Goal: Register for event/course

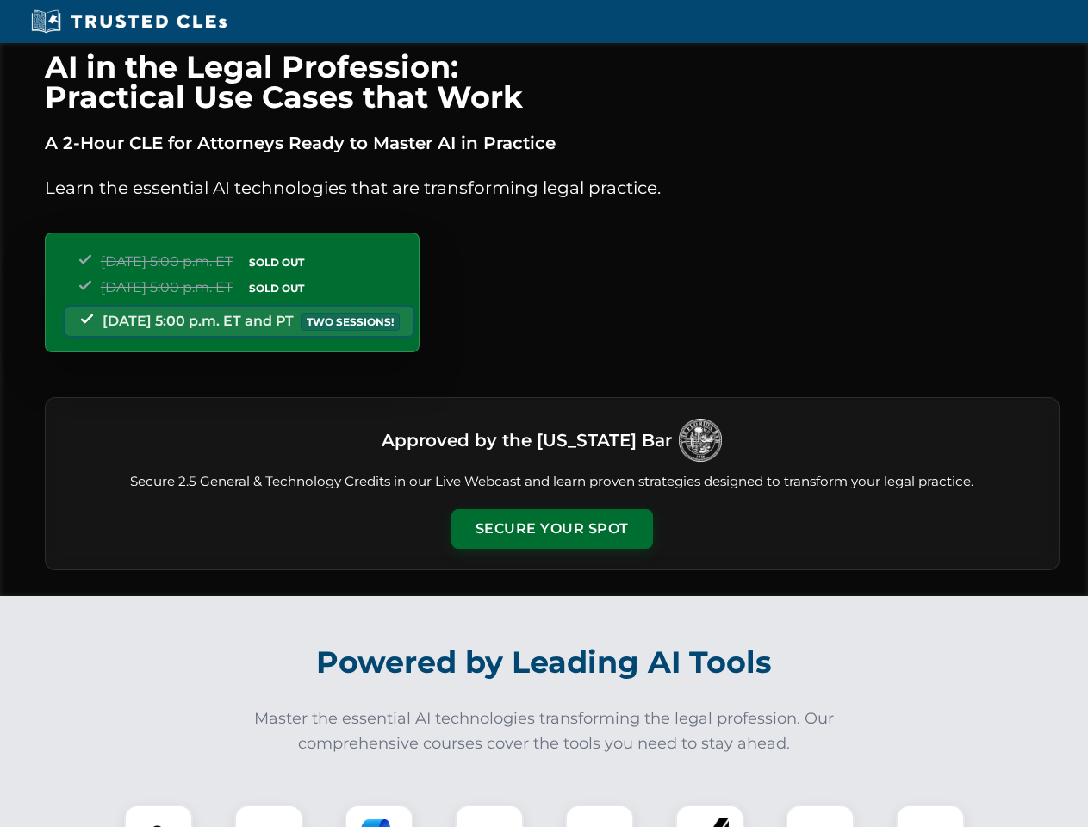
click at [551, 529] on button "Secure Your Spot" at bounding box center [552, 529] width 202 height 40
click at [158, 816] on img at bounding box center [159, 839] width 50 height 50
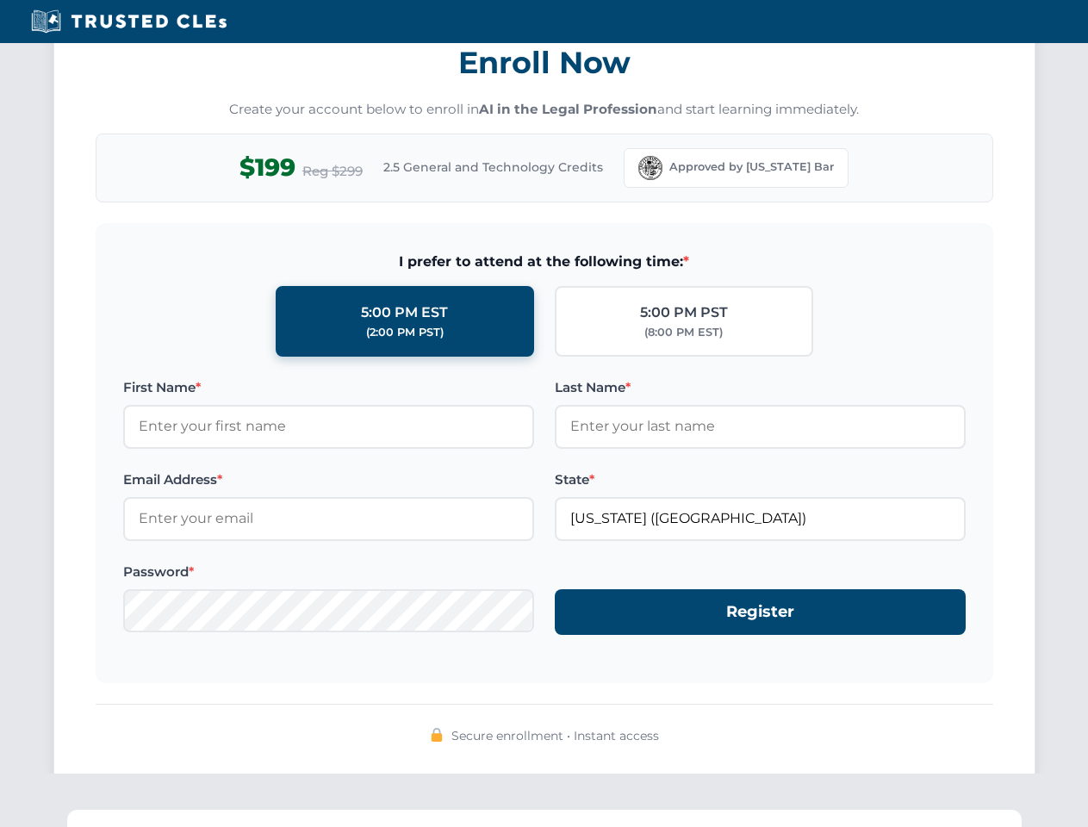
scroll to position [1691, 0]
